Goal: Navigation & Orientation: Find specific page/section

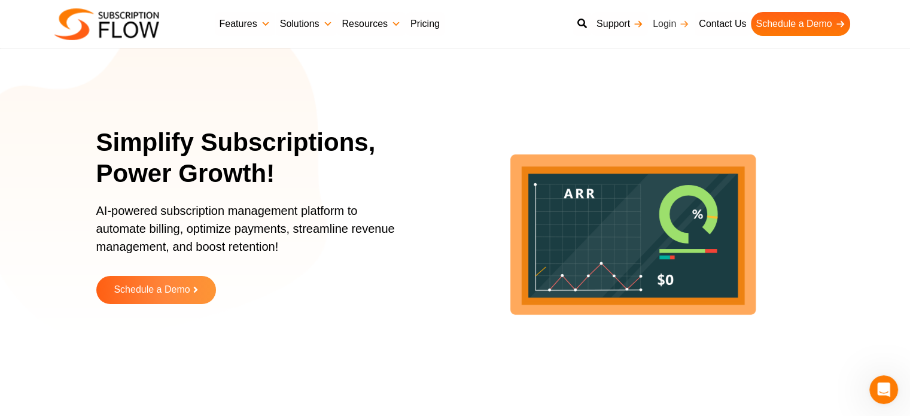
click at [665, 17] on link "Login" at bounding box center [671, 24] width 46 height 24
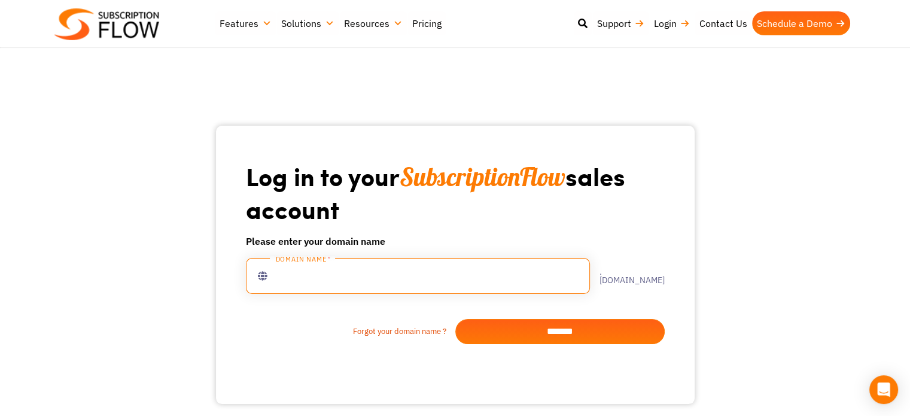
click at [388, 268] on input "text" at bounding box center [418, 276] width 344 height 36
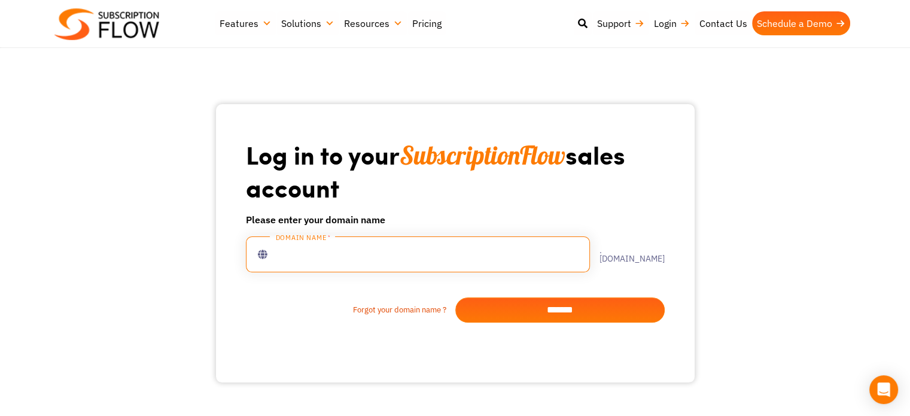
scroll to position [60, 0]
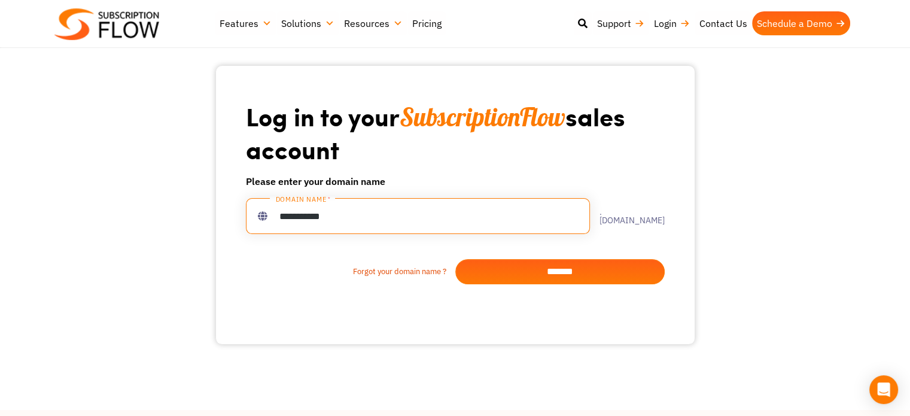
type input "**********"
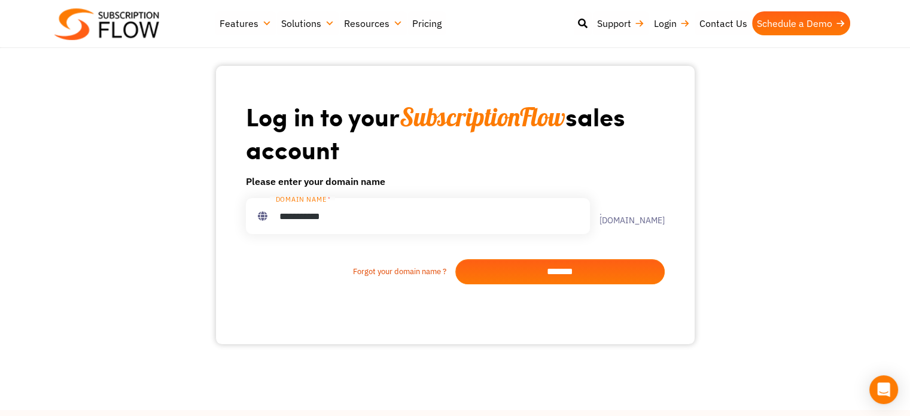
click at [570, 276] on input "*******" at bounding box center [560, 271] width 209 height 25
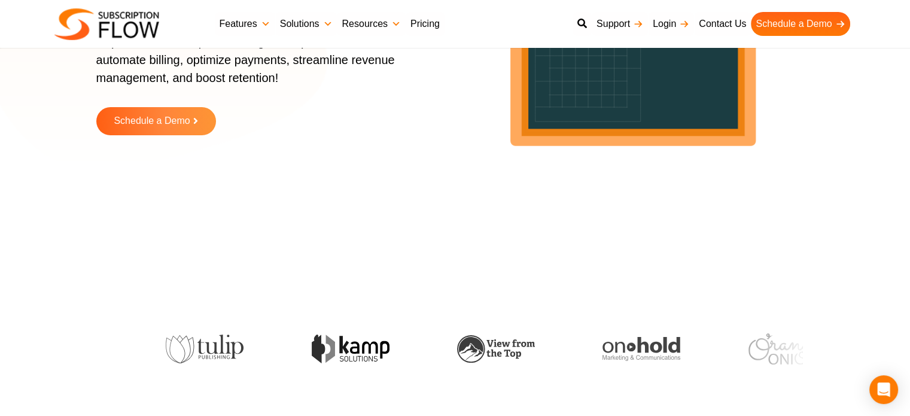
scroll to position [239, 0]
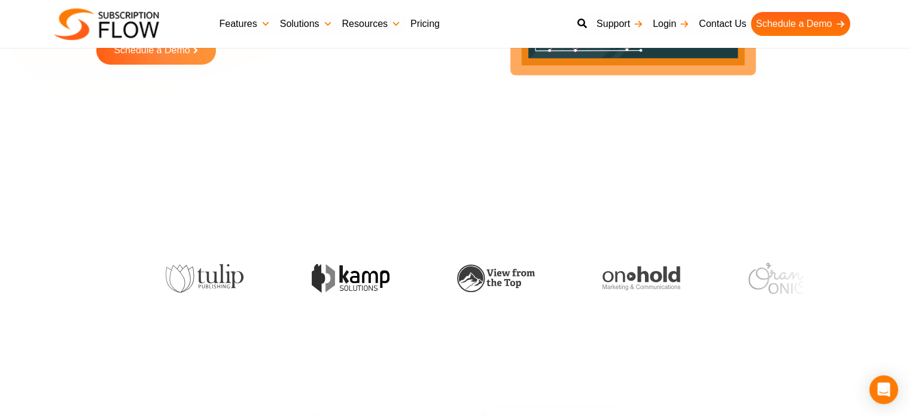
click at [431, 25] on link "Pricing" at bounding box center [425, 24] width 39 height 24
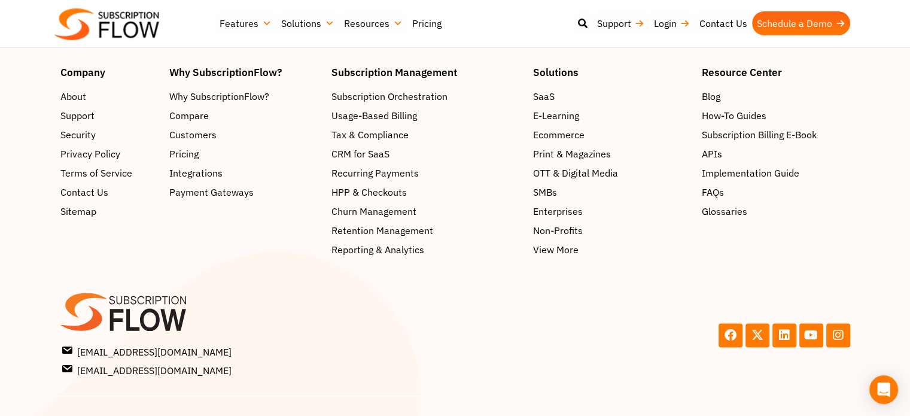
scroll to position [1896, 0]
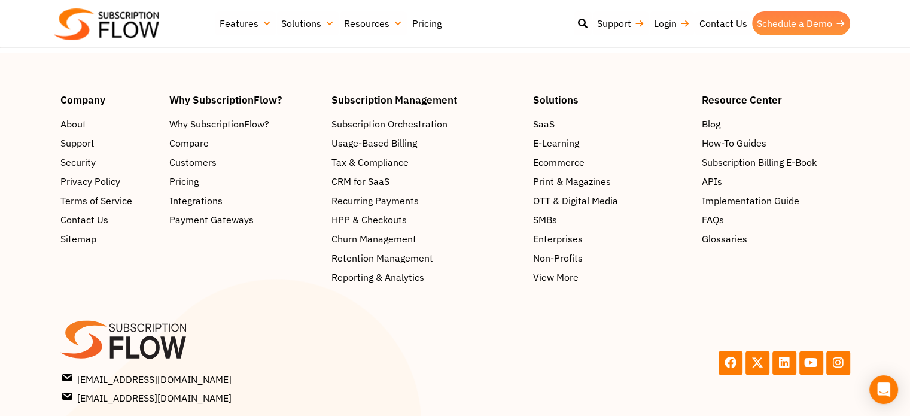
click at [804, 33] on link "Schedule a Demo" at bounding box center [801, 23] width 98 height 24
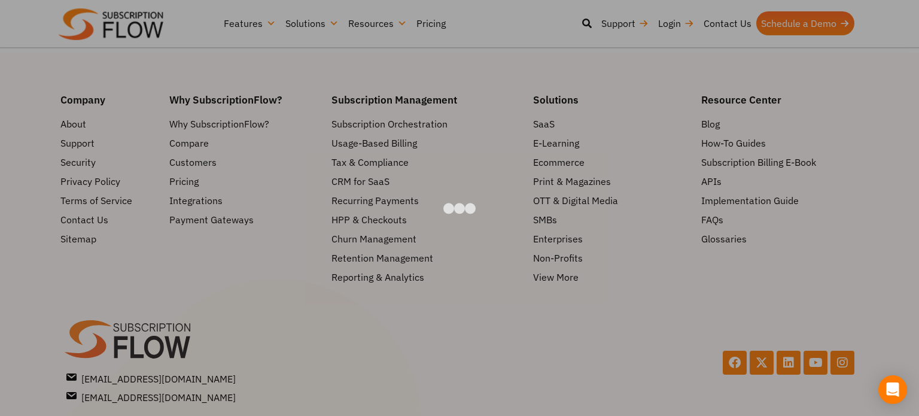
click at [795, 138] on div at bounding box center [459, 208] width 919 height 416
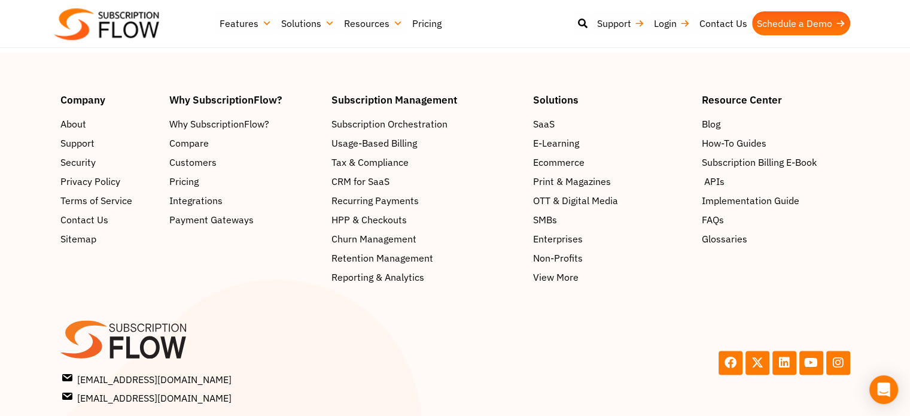
click at [721, 187] on span "APIs" at bounding box center [714, 181] width 20 height 14
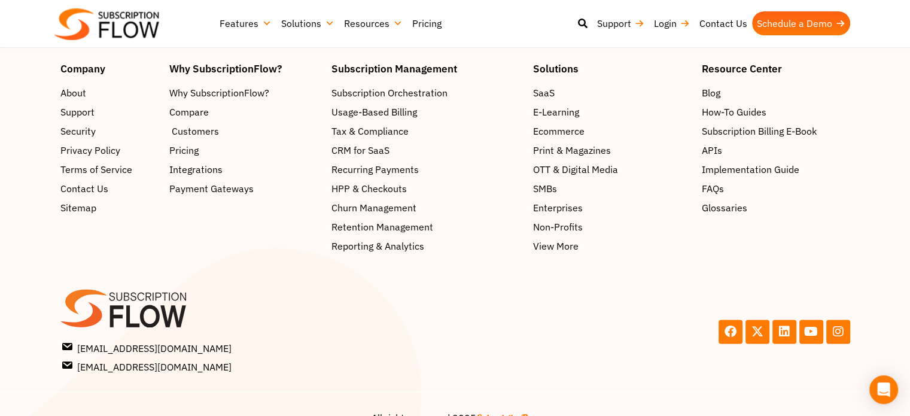
scroll to position [1956, 0]
